Goal: Use online tool/utility

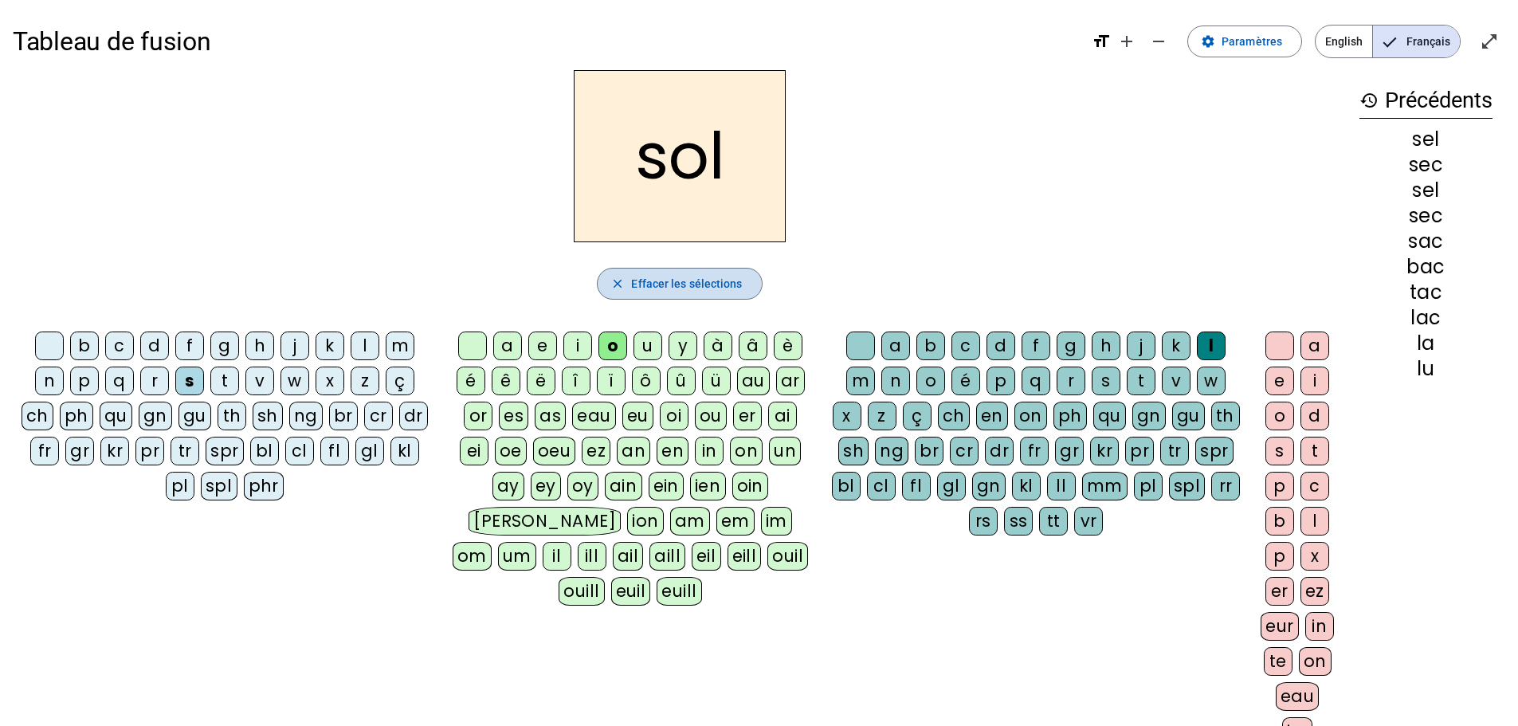
click at [627, 279] on span "button" at bounding box center [679, 284] width 163 height 38
click at [206, 384] on letter-bubble "s" at bounding box center [192, 384] width 35 height 35
click at [222, 382] on div "t" at bounding box center [224, 381] width 29 height 29
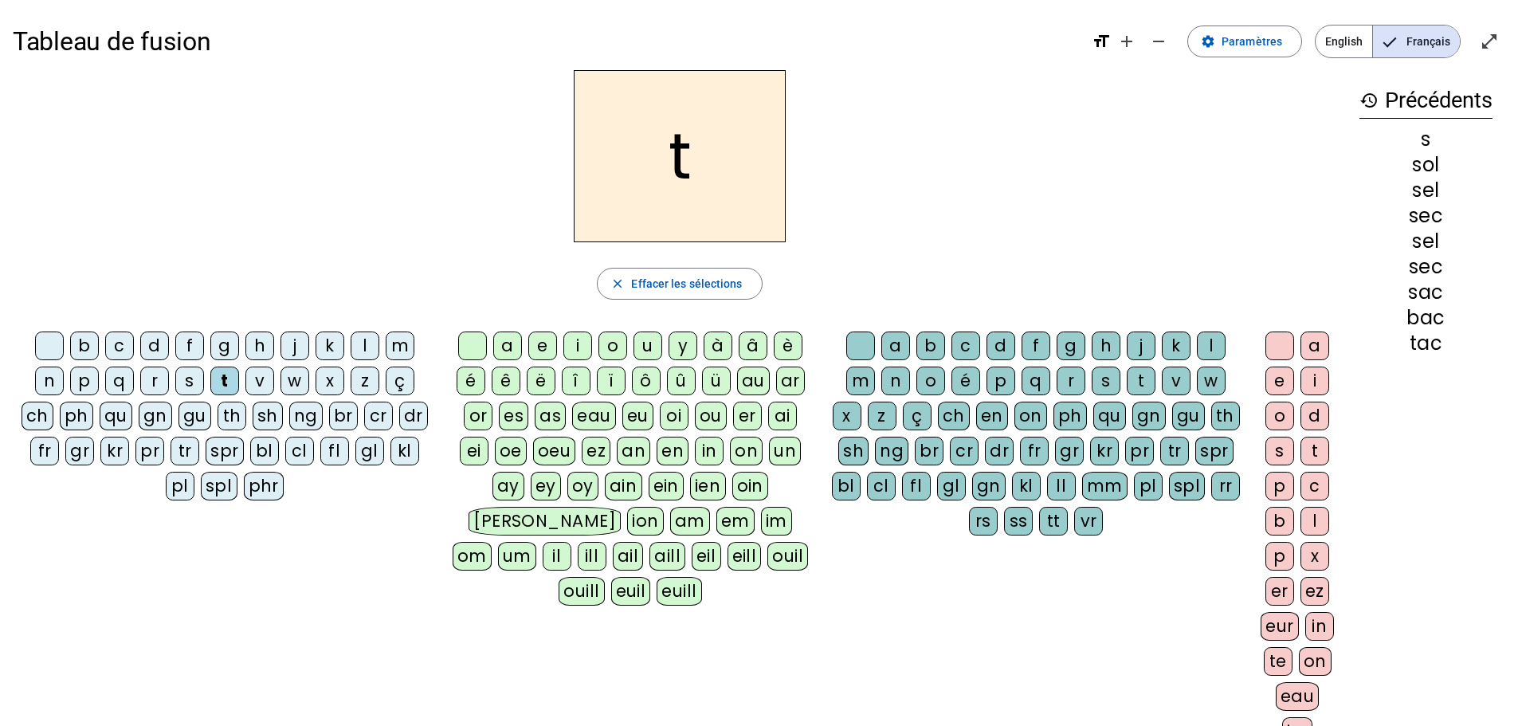
click at [497, 343] on div "a" at bounding box center [507, 345] width 29 height 29
click at [958, 351] on div "c" at bounding box center [965, 345] width 29 height 29
click at [861, 333] on div at bounding box center [860, 345] width 29 height 29
click at [547, 341] on div "e" at bounding box center [542, 345] width 29 height 29
click at [291, 346] on div "j" at bounding box center [294, 345] width 29 height 29
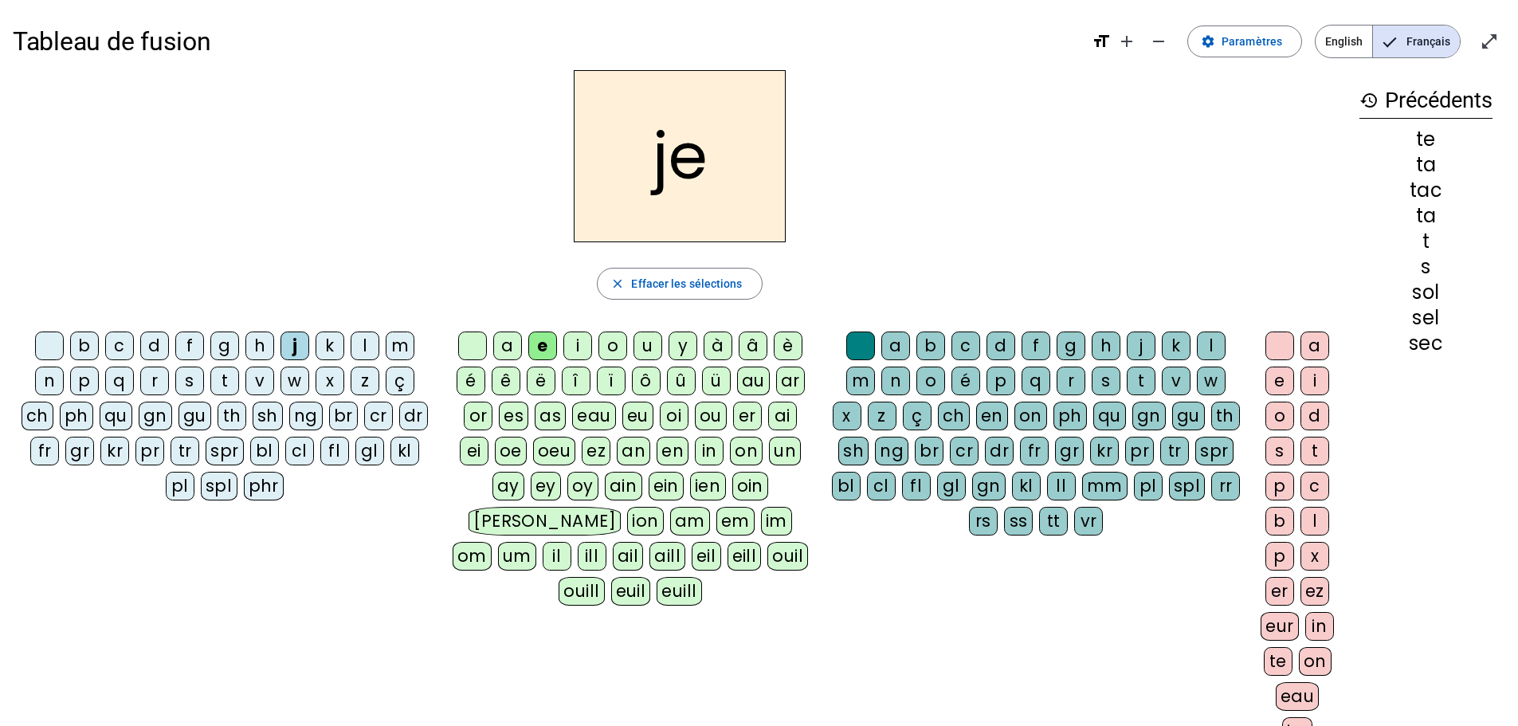
click at [154, 353] on div "d" at bounding box center [154, 345] width 29 height 29
click at [391, 351] on div "m" at bounding box center [400, 345] width 29 height 29
click at [512, 351] on div "a" at bounding box center [507, 345] width 29 height 29
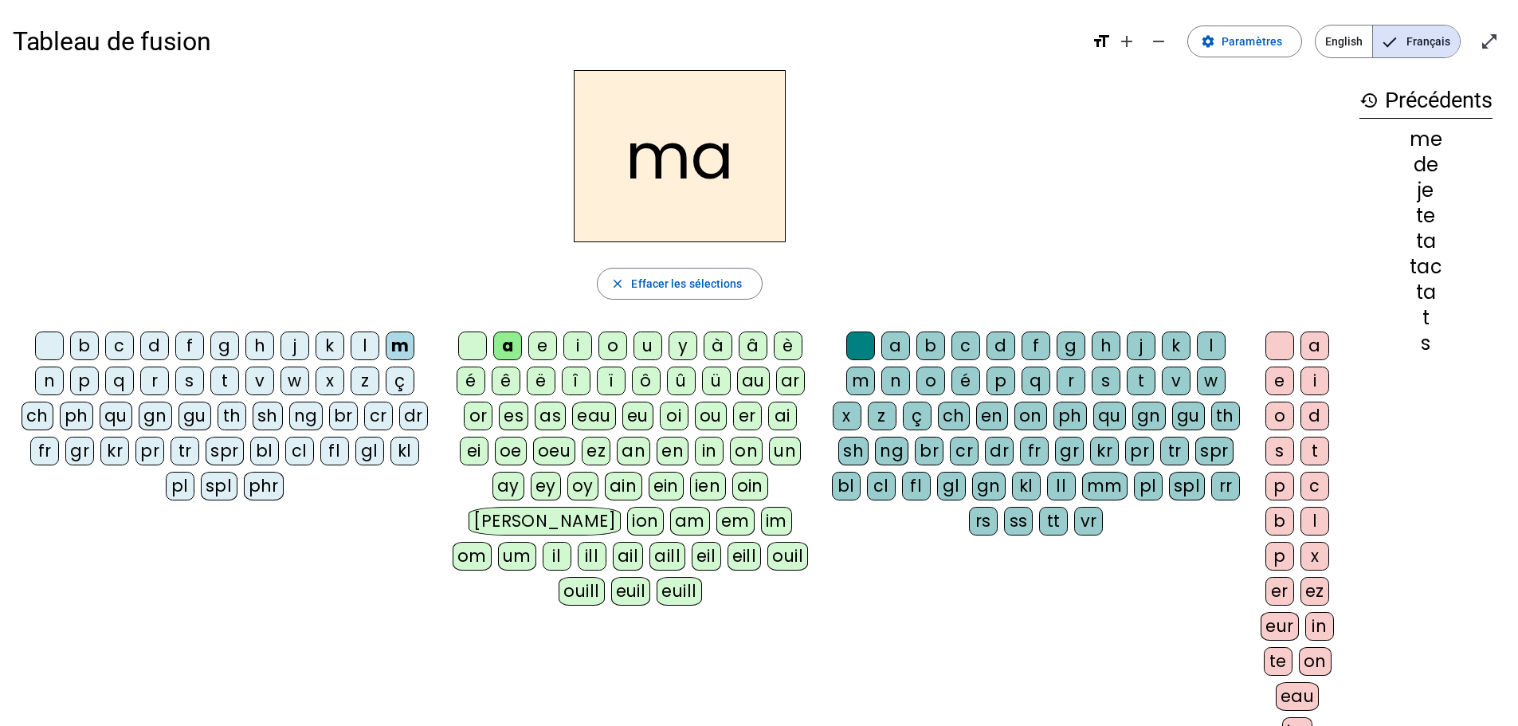
click at [367, 349] on div "l" at bounding box center [365, 345] width 29 height 29
click at [955, 345] on div "c" at bounding box center [965, 345] width 29 height 29
